Goal: Information Seeking & Learning: Learn about a topic

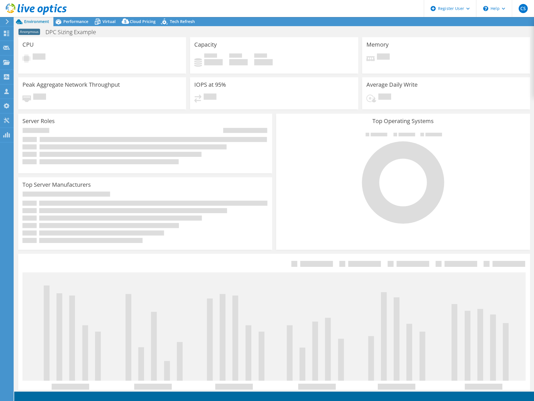
select select "EUFrankfurt"
select select "EUR"
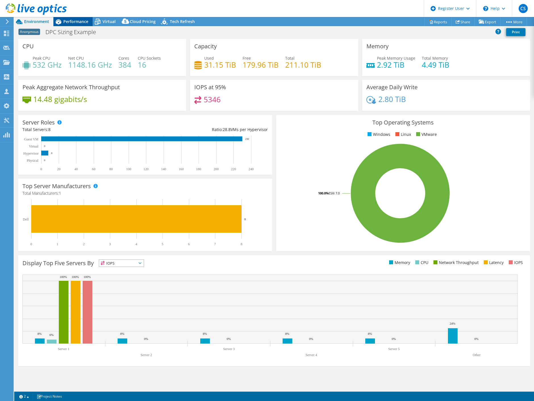
click at [77, 22] on span "Performance" at bounding box center [75, 21] width 25 height 5
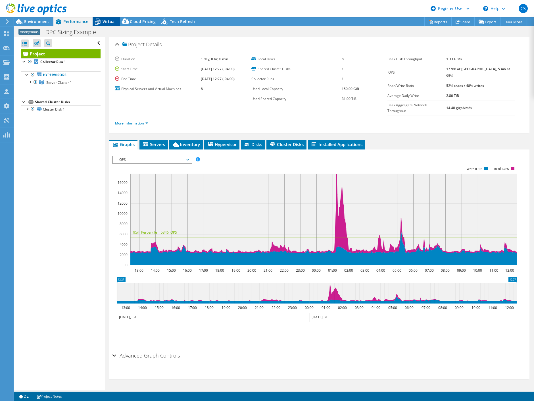
click at [108, 22] on span "Virtual" at bounding box center [109, 21] width 13 height 5
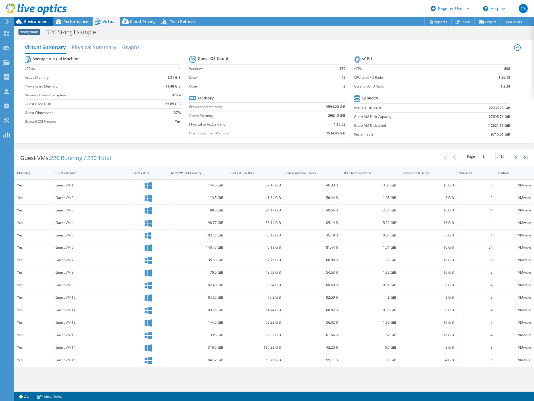
click at [37, 24] on div "Environment" at bounding box center [33, 21] width 39 height 9
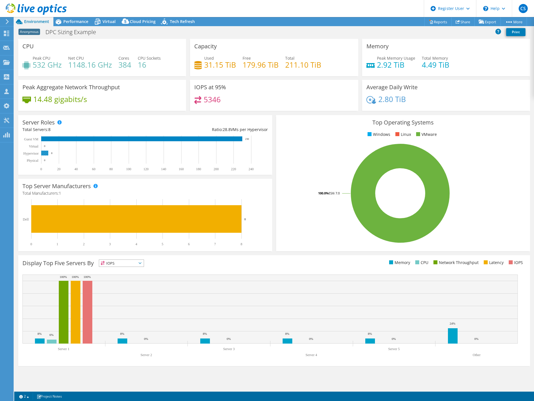
click at [45, 154] on rect at bounding box center [44, 153] width 7 height 5
click at [101, 24] on icon at bounding box center [98, 22] width 10 height 10
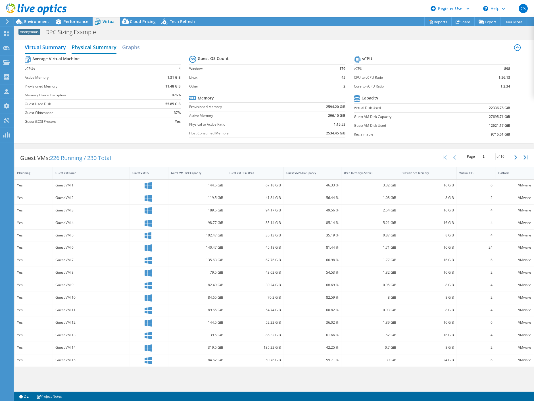
click at [104, 48] on h2 "Physical Summary" at bounding box center [94, 48] width 45 height 13
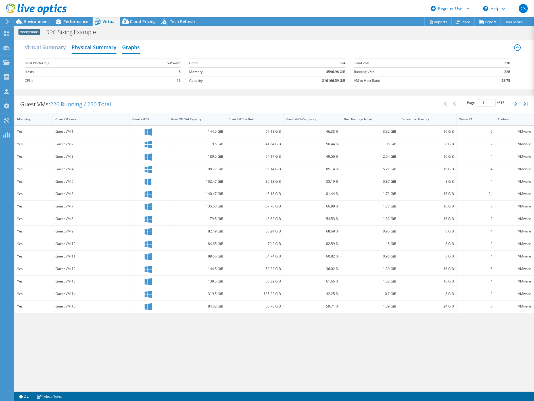
click at [125, 48] on h2 "Graphs" at bounding box center [131, 48] width 18 height 13
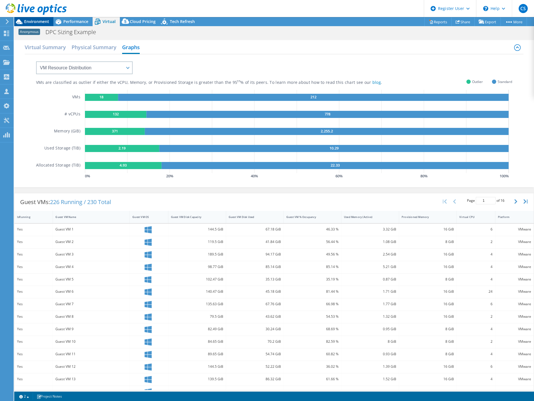
click at [37, 25] on div "Environment" at bounding box center [33, 21] width 39 height 9
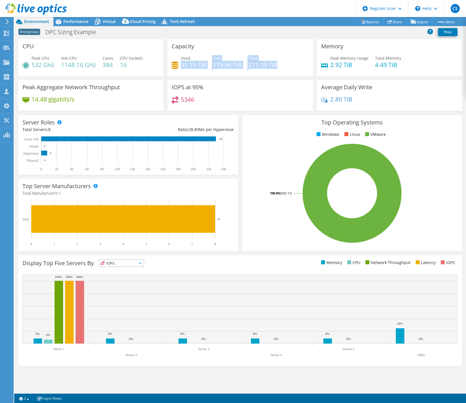
drag, startPoint x: 275, startPoint y: 65, endPoint x: 181, endPoint y: 64, distance: 94.1
click at [181, 64] on div "Used 31.15 TiB Free 179.96 TiB Total 211.10 TiB" at bounding box center [240, 64] width 137 height 18
drag, startPoint x: 181, startPoint y: 64, endPoint x: 213, endPoint y: 57, distance: 32.2
click at [213, 57] on div "Used 31.15 TiB Free 179.96 TiB Total 211.10 TiB" at bounding box center [240, 64] width 137 height 18
click at [192, 50] on div "Capacity Used 31.15 TiB Free 179.96 TiB Total 211.10 TiB" at bounding box center [239, 57] width 145 height 37
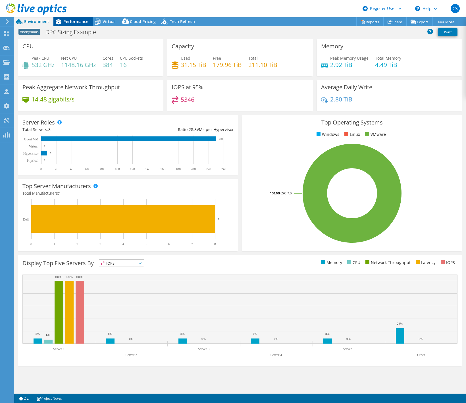
click at [72, 23] on span "Performance" at bounding box center [75, 21] width 25 height 5
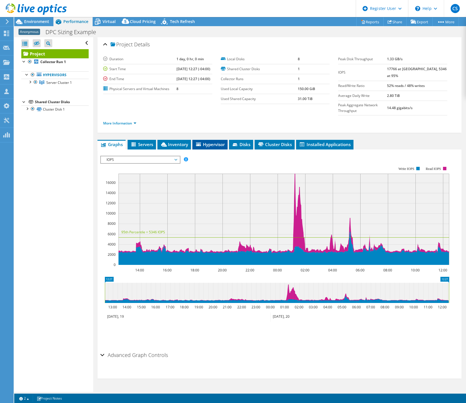
click at [200, 142] on span "Hypervisor" at bounding box center [210, 145] width 30 height 6
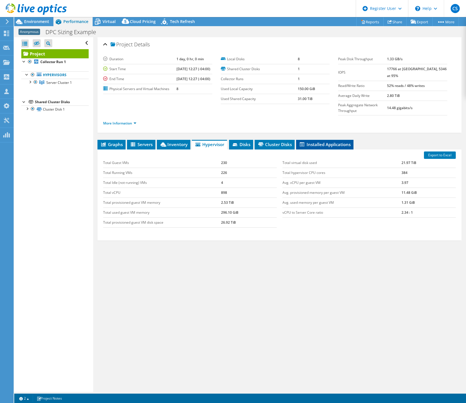
click at [319, 142] on span "Installed Applications" at bounding box center [325, 145] width 52 height 6
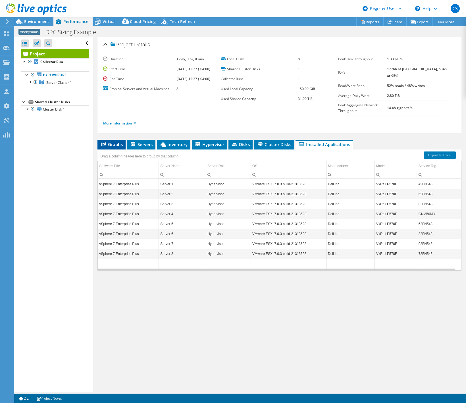
click at [110, 142] on span "Graphs" at bounding box center [111, 145] width 22 height 6
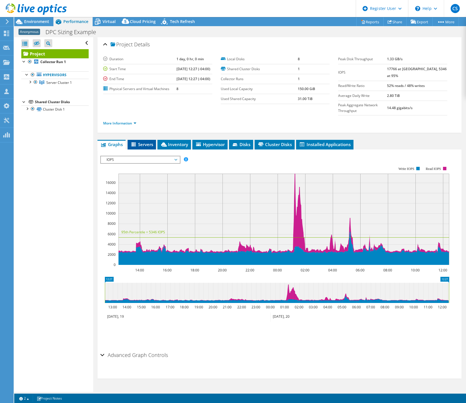
click at [136, 142] on icon at bounding box center [134, 144] width 6 height 5
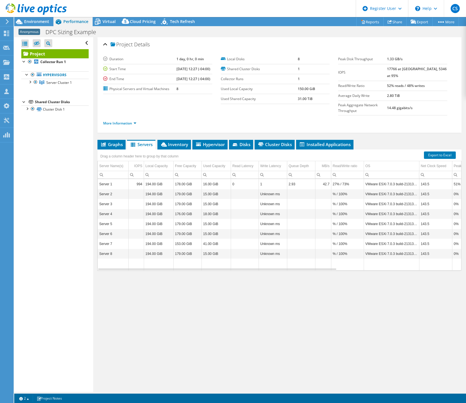
click at [35, 11] on icon at bounding box center [36, 9] width 61 height 12
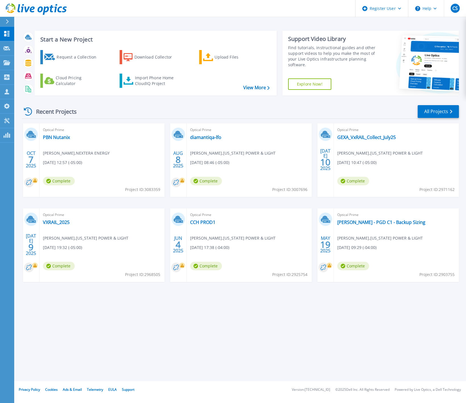
click at [155, 190] on span "Project ID: 3083359" at bounding box center [142, 190] width 35 height 6
copy span "3083359"
click at [58, 134] on div "Optical Prime PBN Nutanix Paul Greenwood , NEXTERA ENERGY 10/07/2025, 12:57 (-0…" at bounding box center [102, 160] width 125 height 74
drag, startPoint x: 58, startPoint y: 134, endPoint x: 50, endPoint y: 139, distance: 9.6
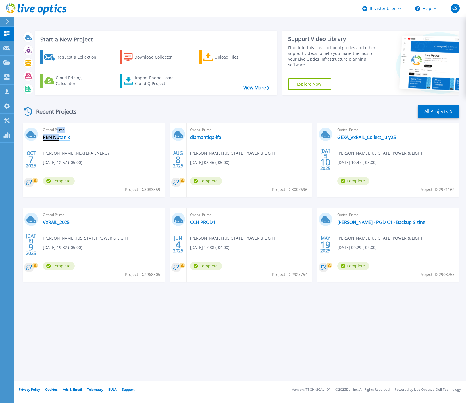
click at [50, 139] on link "PBN Nutanix" at bounding box center [56, 137] width 27 height 6
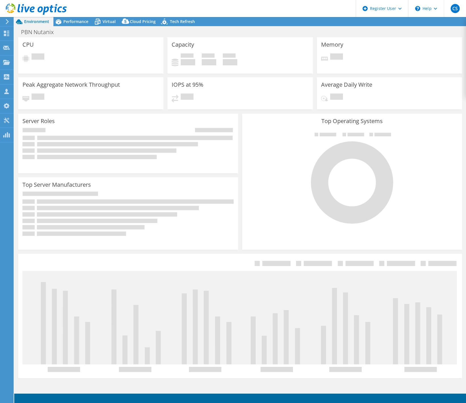
select select "USD"
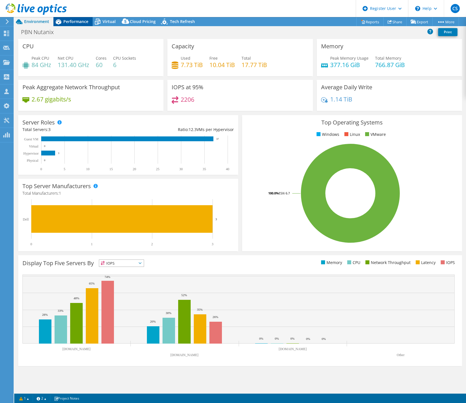
click at [81, 24] on div "Performance" at bounding box center [72, 21] width 39 height 9
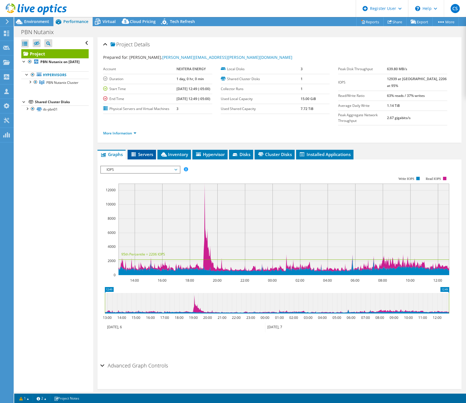
click at [151, 157] on span "Servers" at bounding box center [141, 155] width 23 height 6
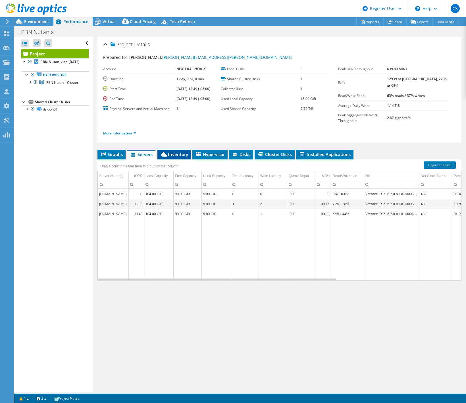
click at [180, 157] on span "Inventory" at bounding box center [174, 155] width 28 height 6
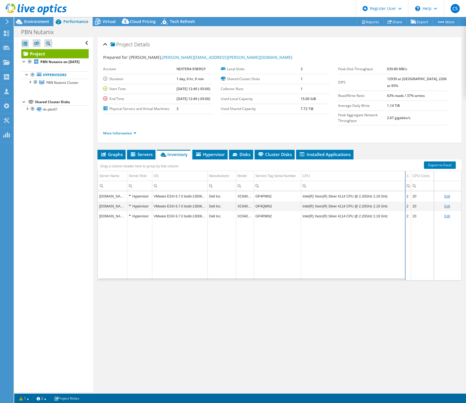
drag, startPoint x: 384, startPoint y: 182, endPoint x: 421, endPoint y: 182, distance: 37.5
click at [421, 182] on div "Drag a column header here to group by that column Server Name Server Role OS Ma…" at bounding box center [280, 219] width 364 height 121
drag, startPoint x: 405, startPoint y: 181, endPoint x: 385, endPoint y: 182, distance: 19.9
click at [385, 182] on div "Drag a column header here to group by that column Server Name Server Role OS Ma…" at bounding box center [280, 219] width 364 height 121
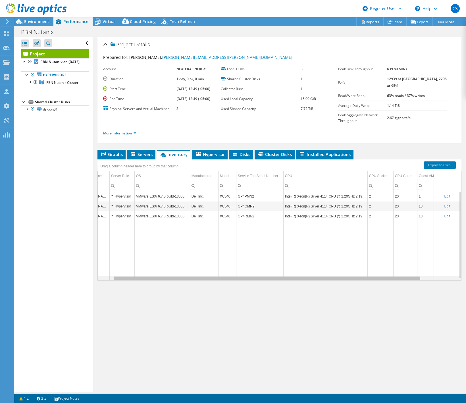
drag, startPoint x: 355, startPoint y: 284, endPoint x: 374, endPoint y: 281, distance: 18.9
click at [374, 281] on body "CS Dell User Cheo Sobalvarro Jose.Sobalvarro@dell.com Dell My Profile Log Out \…" at bounding box center [233, 201] width 466 height 403
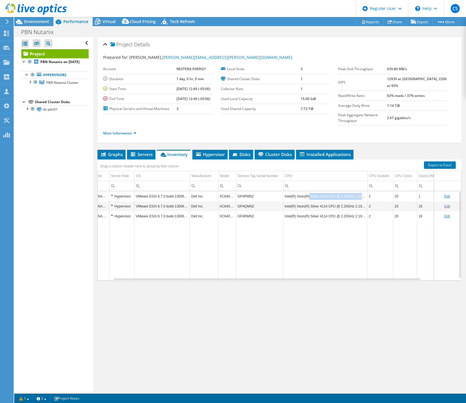
drag, startPoint x: 308, startPoint y: 201, endPoint x: 368, endPoint y: 204, distance: 60.9
click at [368, 201] on tr "pbnesx10.fpl.com Hypervisor VMware ESXi 6.7.0 build-13006603 Dell Inc. XC640-10…" at bounding box center [289, 196] width 418 height 10
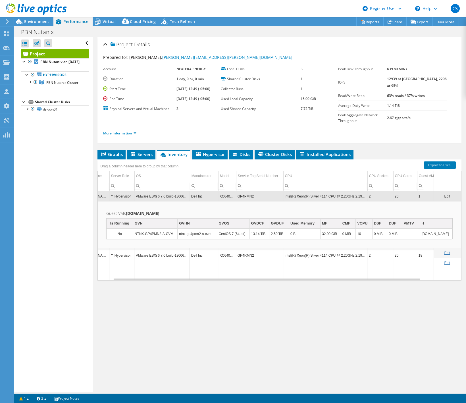
scroll to position [0, 18]
drag, startPoint x: 365, startPoint y: 201, endPoint x: 284, endPoint y: 202, distance: 81.0
click at [284, 201] on td "Intel(R) Xeon(R) Silver 4114 CPU @ 2.20GHz 2.19 GHz" at bounding box center [325, 196] width 84 height 10
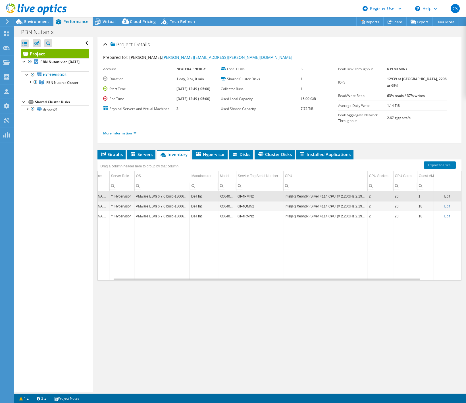
copy td "Intel(R) Xeon(R) Silver 4114 CPU @ 2.20GHz 2.19 GHz"
drag, startPoint x: 364, startPoint y: 203, endPoint x: 308, endPoint y: 203, distance: 55.4
click at [308, 201] on td "Intel(R) Xeon(R) Silver 4114 CPU @ 2.20GHz 2.19 GHz" at bounding box center [325, 196] width 84 height 10
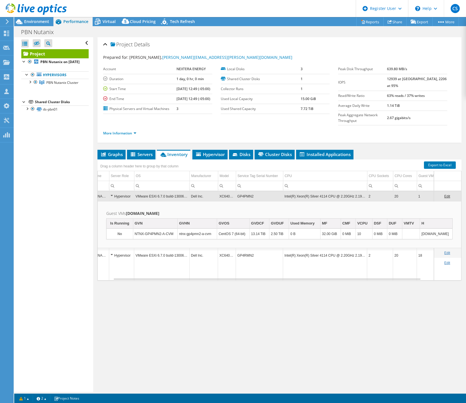
copy td "Silver 4114 CPU @ 2.20GHz 2.19 GHz"
